Goal: Task Accomplishment & Management: Manage account settings

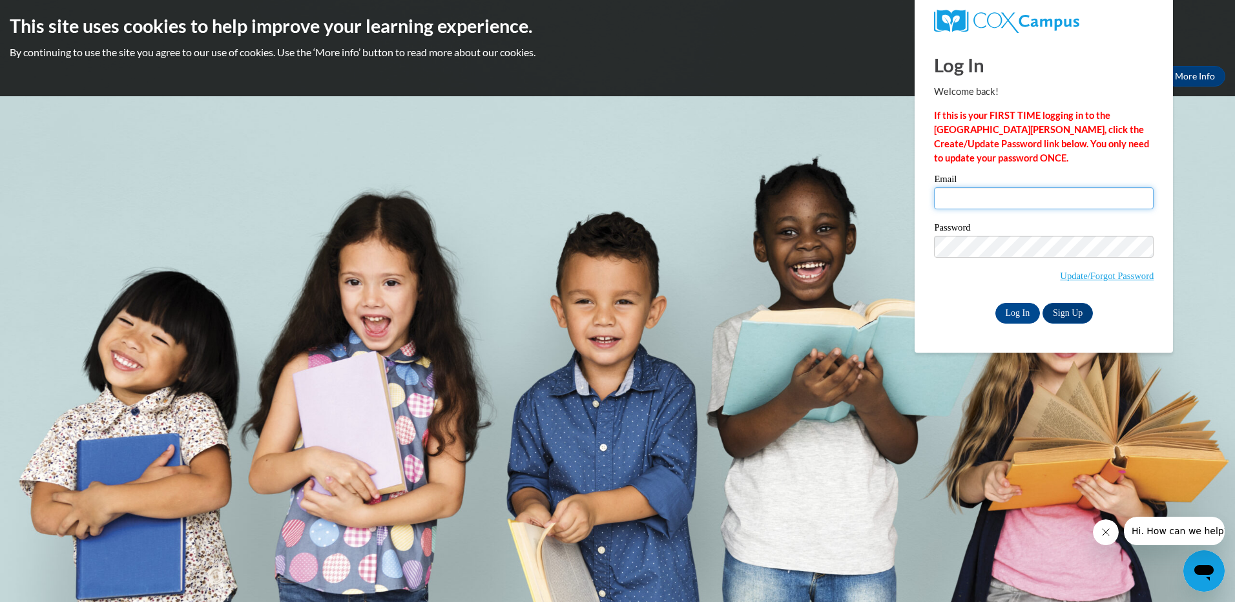
click at [955, 202] on input "Email" at bounding box center [1044, 198] width 220 height 22
type input "Michelle"
click at [1020, 307] on input "Log In" at bounding box center [1017, 313] width 45 height 21
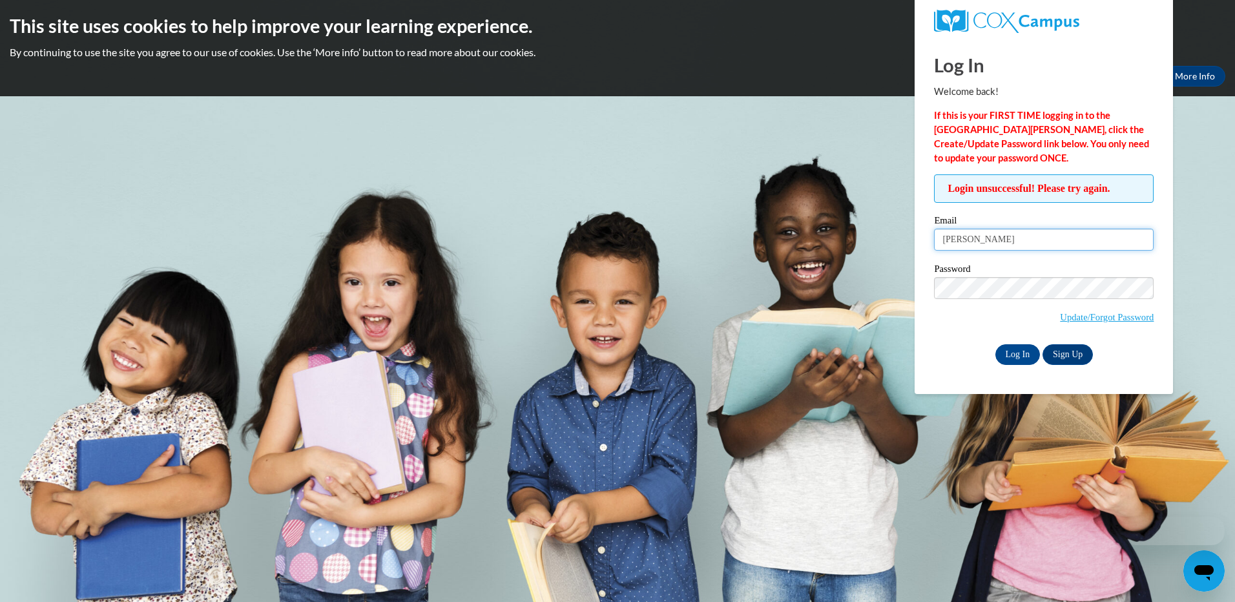
click at [1025, 242] on input "Michelle" at bounding box center [1044, 240] width 220 height 22
drag, startPoint x: 1026, startPoint y: 234, endPoint x: 857, endPoint y: 247, distance: 169.8
click at [857, 247] on body "This site uses cookies to help improve your learning experience. By continuing …" at bounding box center [617, 301] width 1235 height 602
type input "[EMAIL_ADDRESS][DOMAIN_NAME]"
click at [1023, 354] on input "Log In" at bounding box center [1017, 354] width 45 height 21
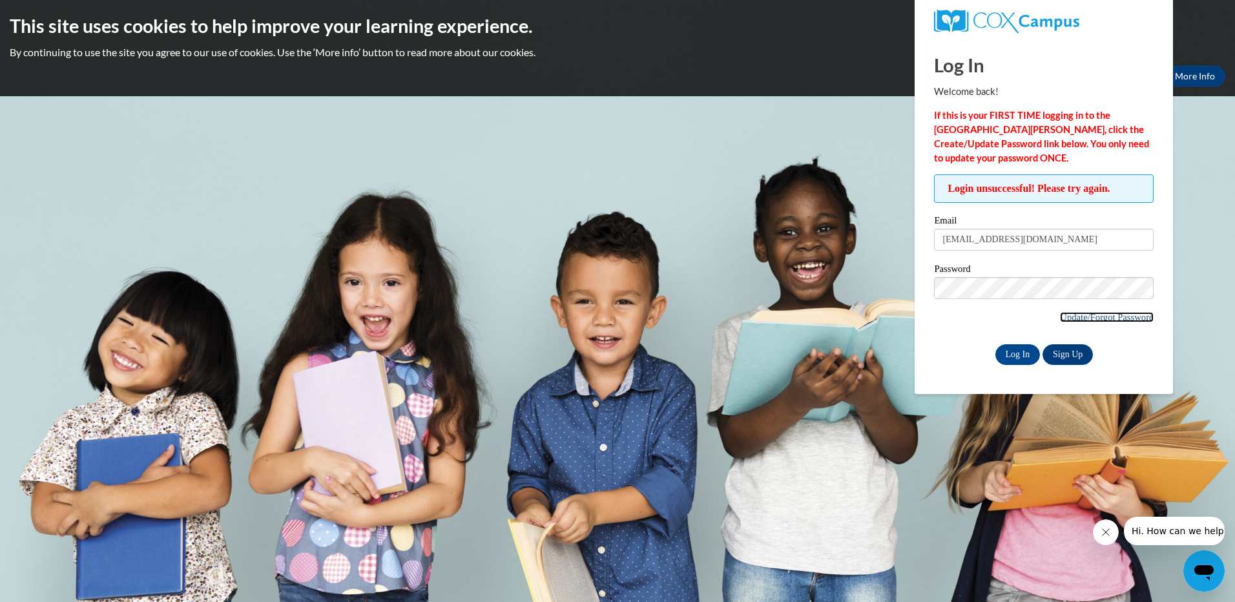
click at [1094, 318] on link "Update/Forgot Password" at bounding box center [1107, 317] width 94 height 10
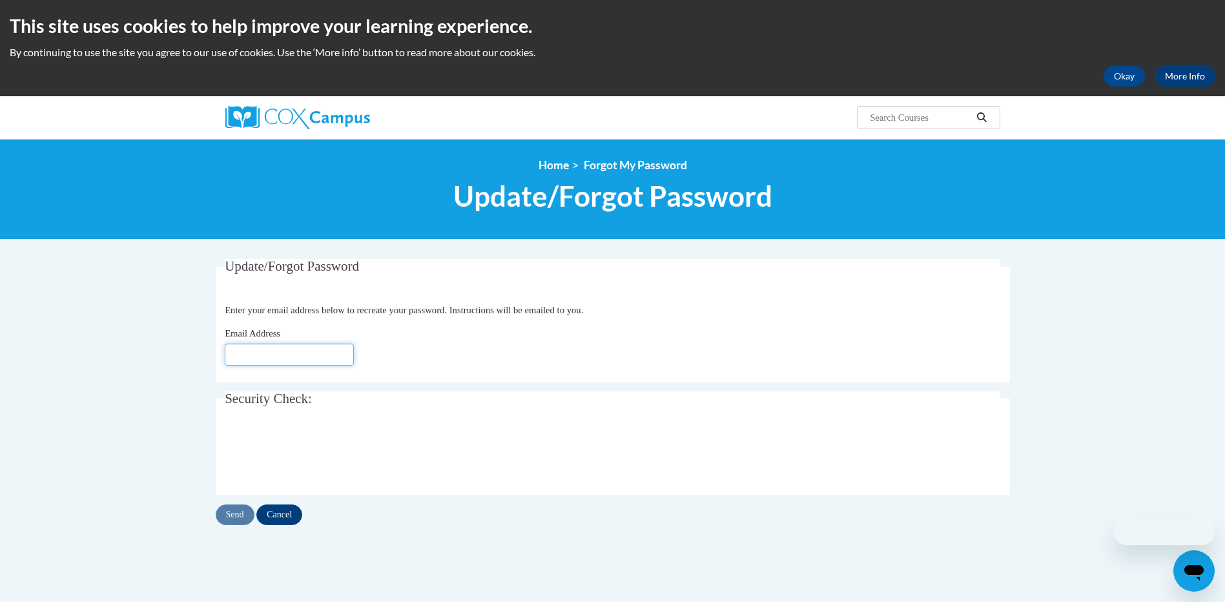
click at [311, 353] on input "Email Address" at bounding box center [289, 355] width 129 height 22
type input "[EMAIL_ADDRESS][DOMAIN_NAME]"
click at [237, 515] on input "Send" at bounding box center [235, 514] width 39 height 21
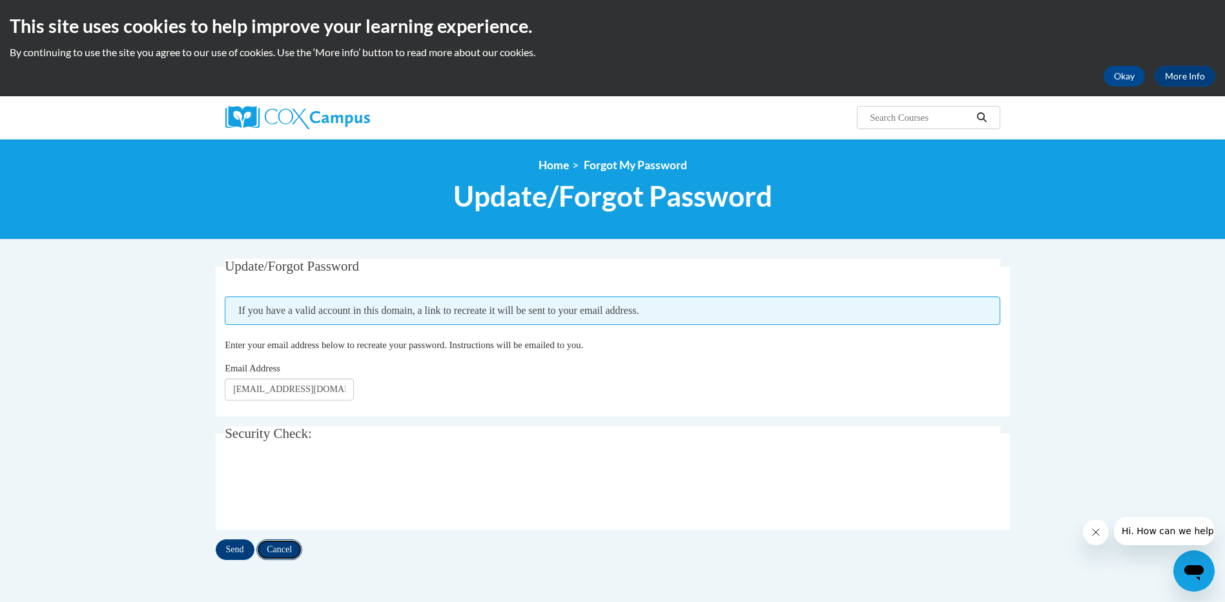
click at [286, 551] on input "Cancel" at bounding box center [279, 549] width 46 height 21
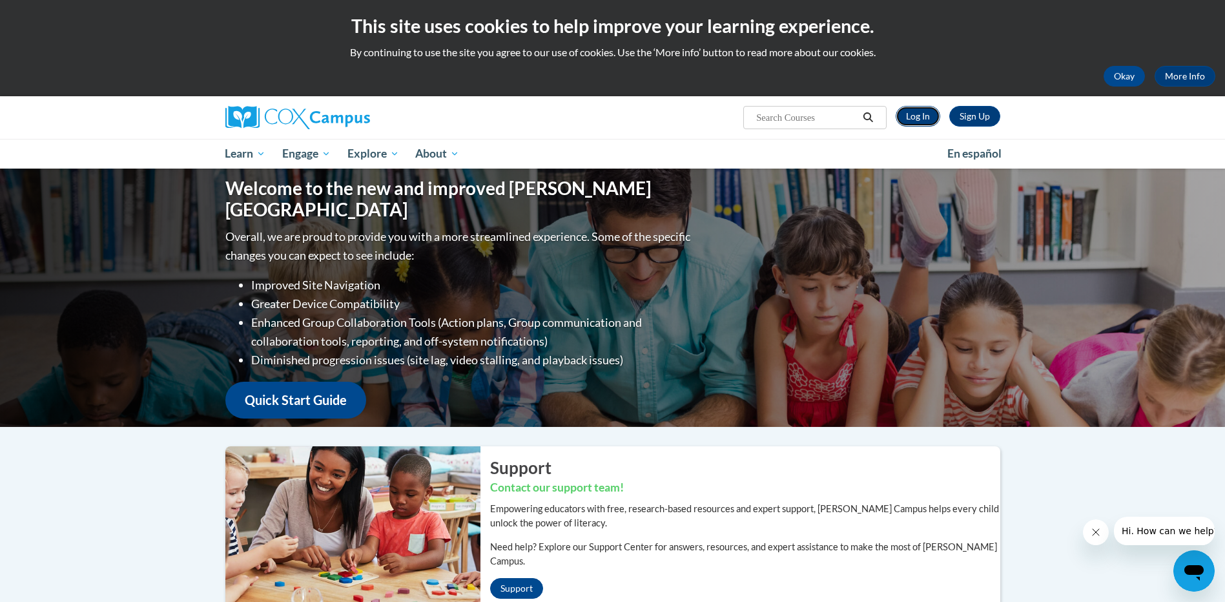
click at [920, 113] on link "Log In" at bounding box center [918, 116] width 45 height 21
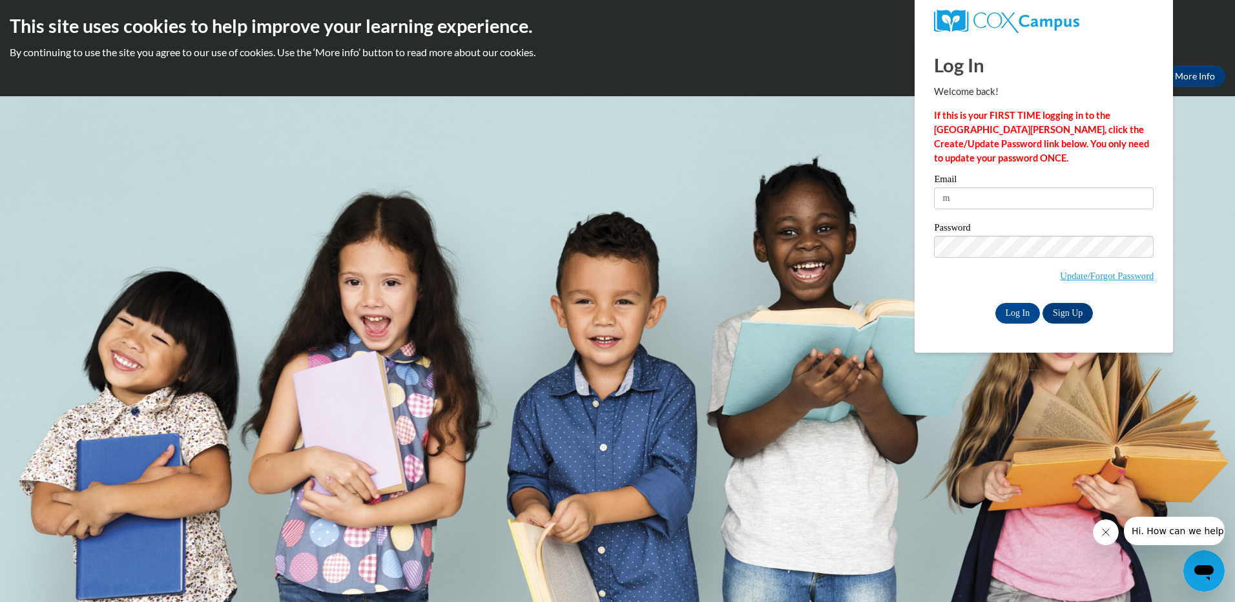
type input "mgarnham22@gmail.com"
click at [872, 243] on body "This site uses cookies to help improve your learning experience. By continuing …" at bounding box center [617, 301] width 1235 height 602
click at [995, 303] on input "Log In" at bounding box center [1017, 313] width 45 height 21
